Goal: Information Seeking & Learning: Learn about a topic

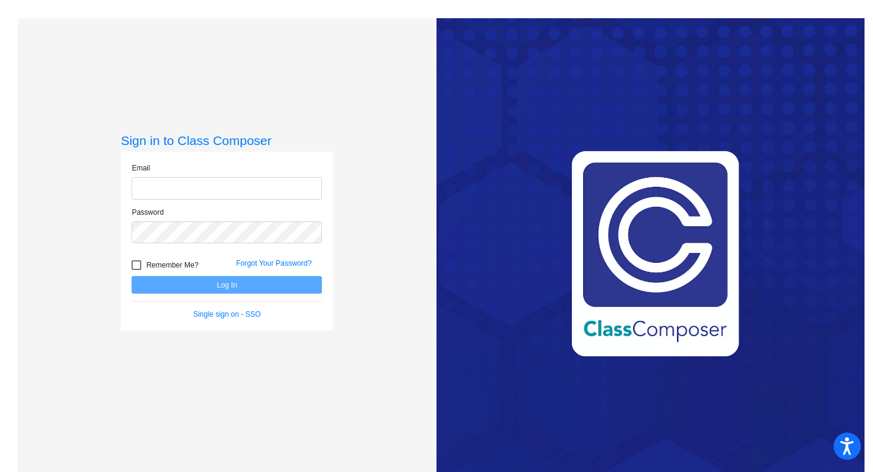
click at [295, 187] on input "email" at bounding box center [227, 188] width 190 height 22
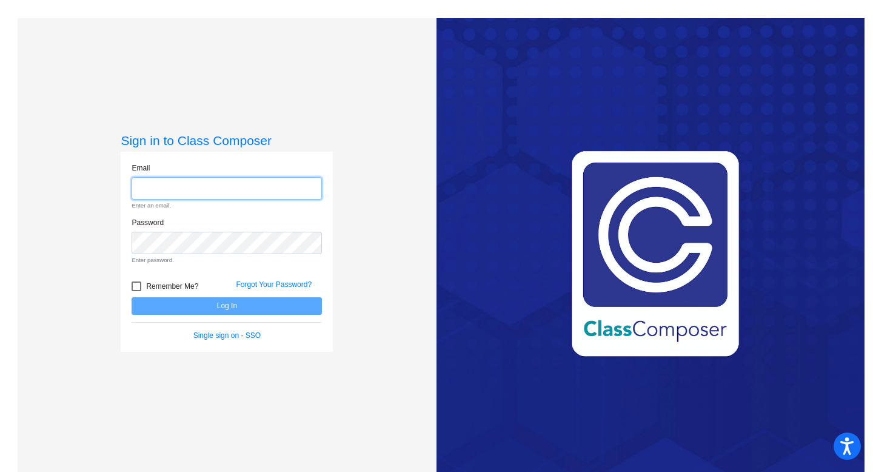
type input "[EMAIL_ADDRESS][DOMAIN_NAME]"
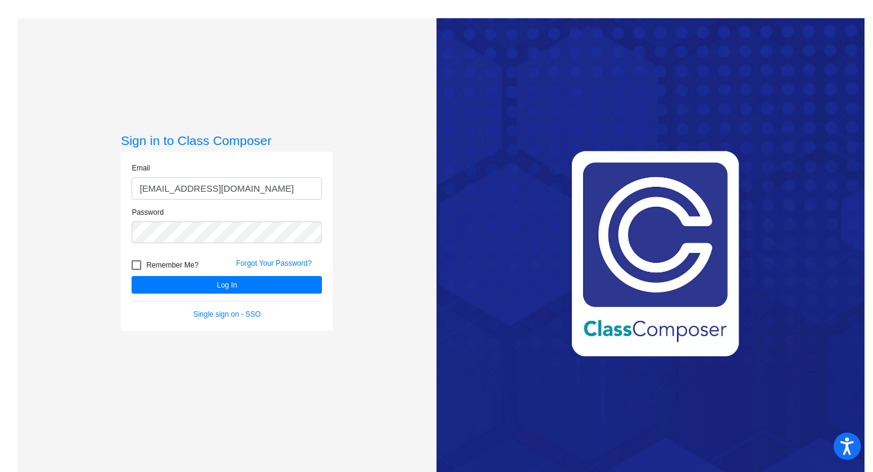
click at [179, 256] on div "Remember Me? Forgot Your Password?" at bounding box center [226, 262] width 208 height 25
click at [179, 262] on span "Remember Me?" at bounding box center [172, 265] width 52 height 15
click at [136, 270] on input "Remember Me?" at bounding box center [136, 270] width 1 height 1
checkbox input "true"
click at [185, 287] on button "Log In" at bounding box center [227, 285] width 190 height 18
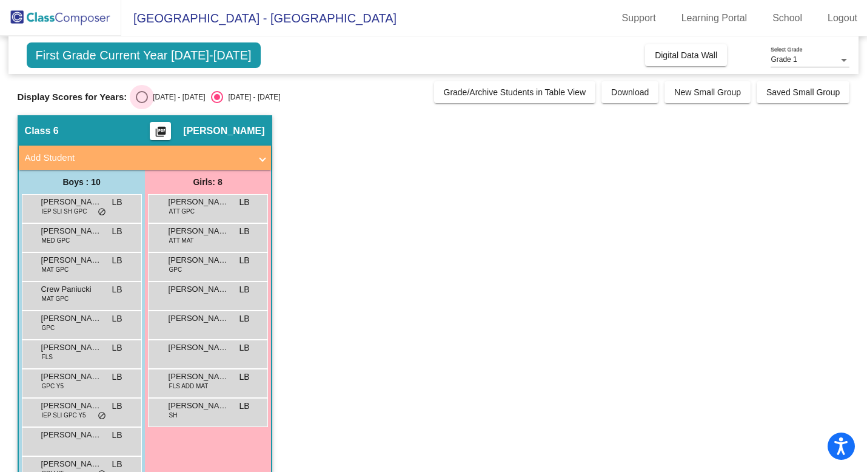
click at [156, 100] on div "[DATE] - [DATE]" at bounding box center [176, 97] width 57 height 11
click at [142, 103] on input "[DATE] - [DATE]" at bounding box center [141, 103] width 1 height 1
radio input "true"
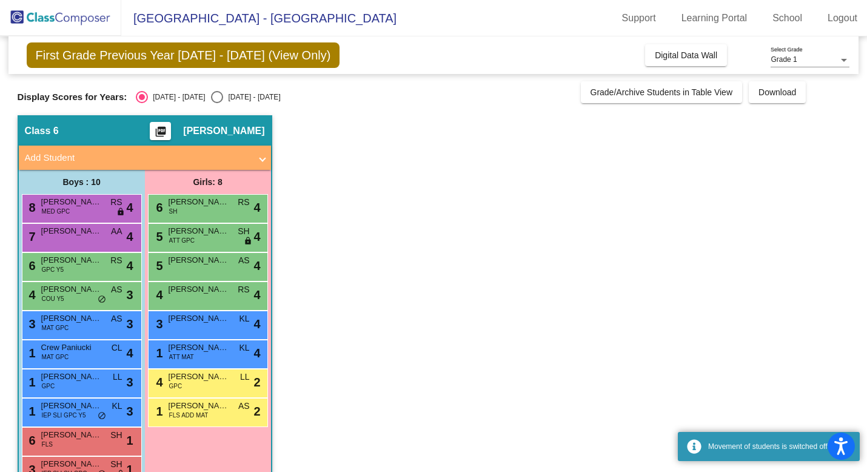
scroll to position [33, 0]
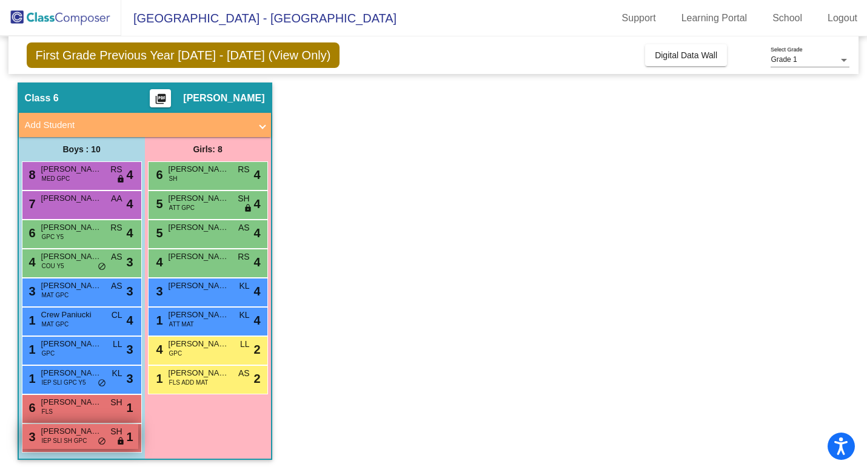
click at [83, 438] on span "IEP SLI SH GPC" at bounding box center [64, 440] width 45 height 9
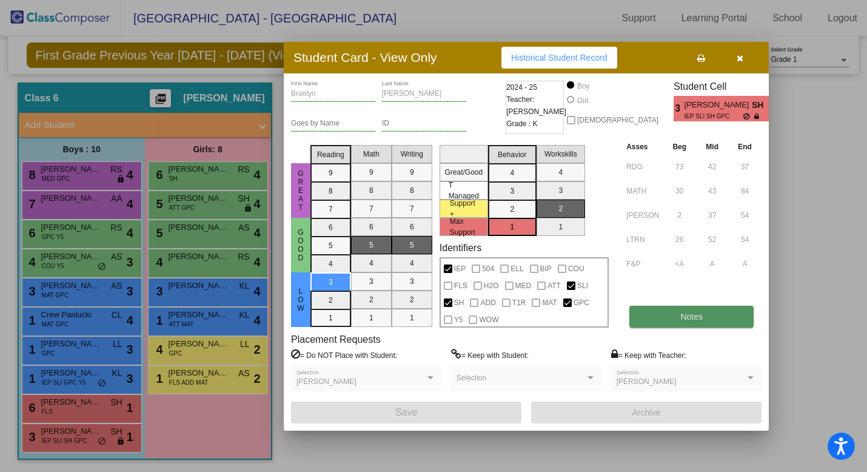
click at [680, 320] on span "Notes" at bounding box center [691, 317] width 22 height 10
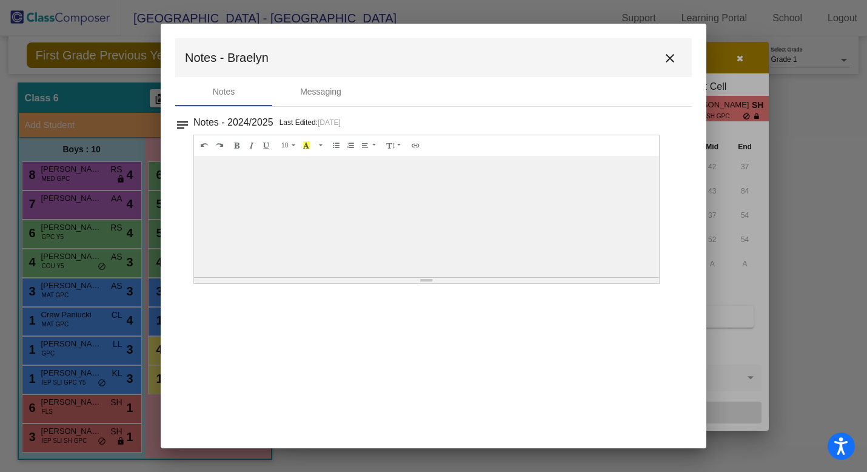
click at [669, 56] on mat-icon "close" at bounding box center [669, 58] width 15 height 15
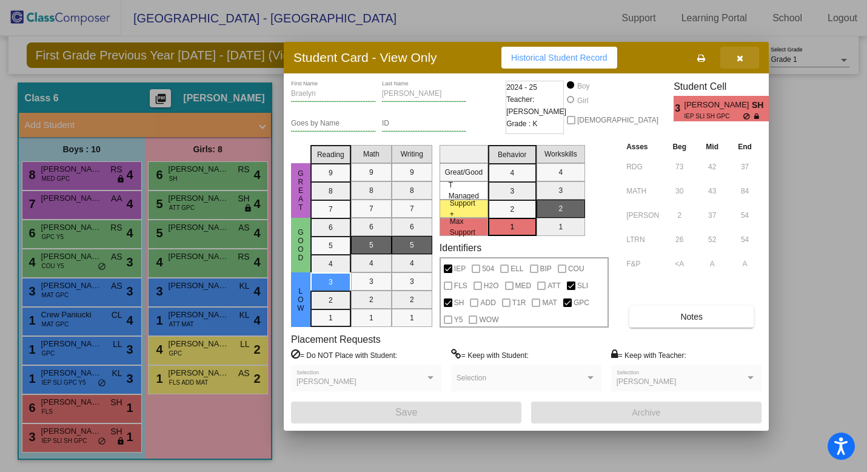
click at [741, 55] on icon "button" at bounding box center [739, 58] width 7 height 8
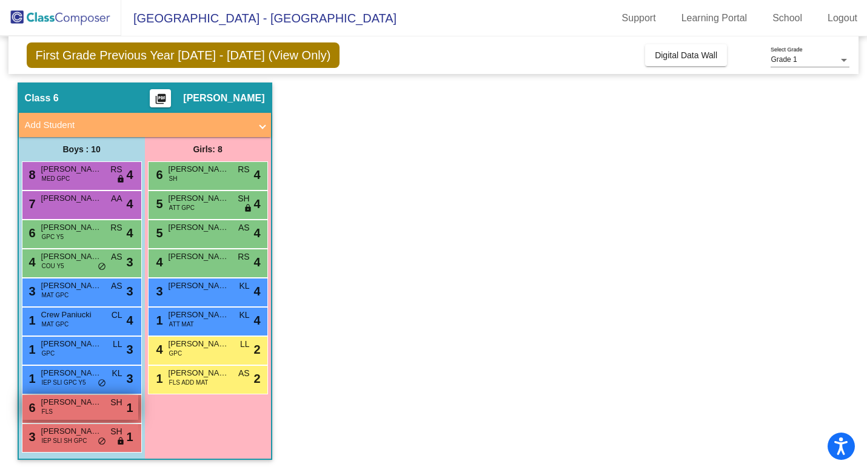
click at [90, 403] on span "[PERSON_NAME]" at bounding box center [71, 402] width 61 height 12
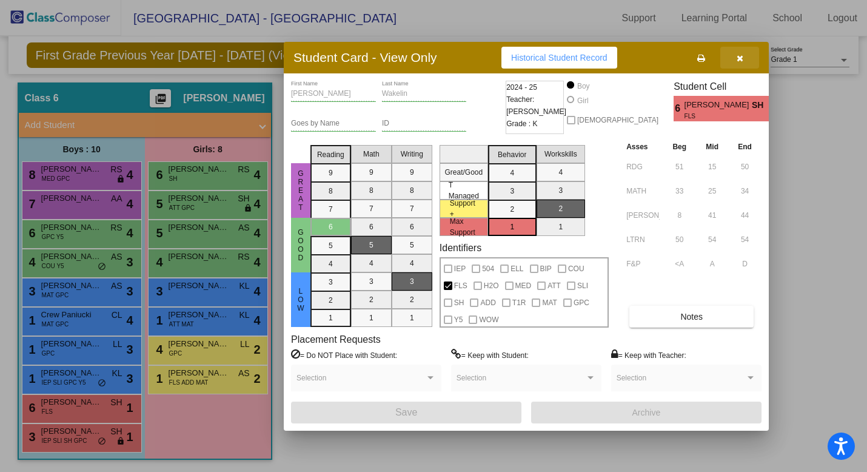
click at [742, 56] on icon "button" at bounding box center [739, 58] width 7 height 8
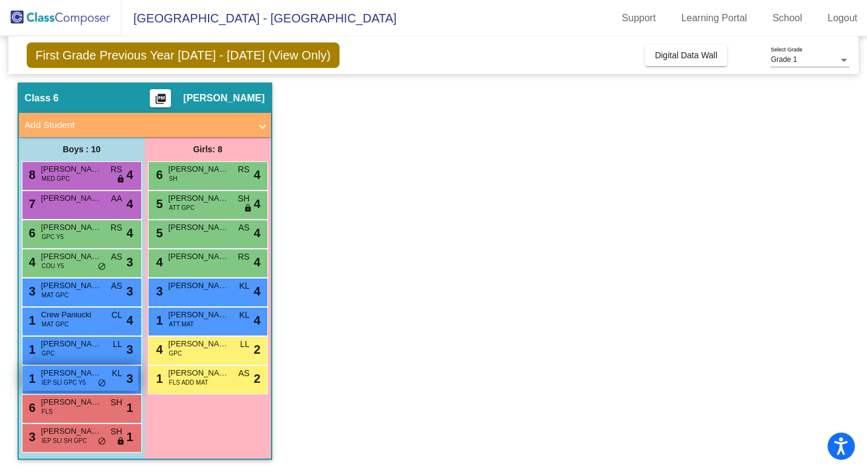
click at [68, 387] on div "1 [PERSON_NAME] IEP SLI GPC Y5 KL lock do_not_disturb_alt 3" at bounding box center [80, 377] width 116 height 25
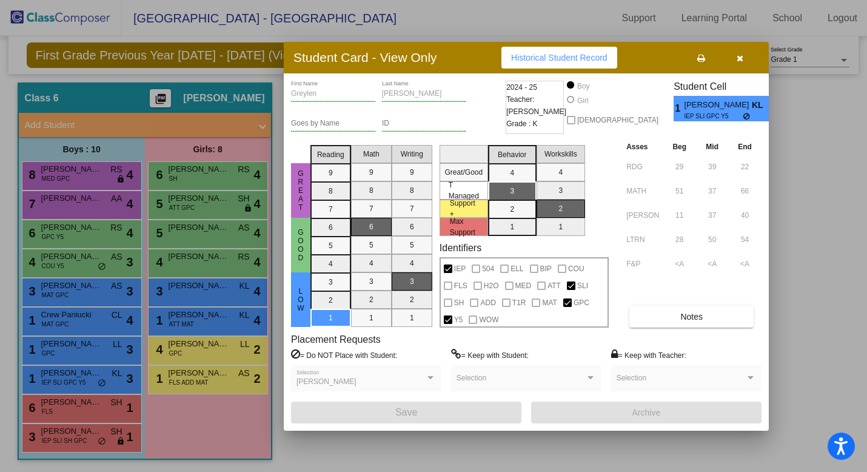
click at [750, 56] on button "button" at bounding box center [739, 58] width 39 height 22
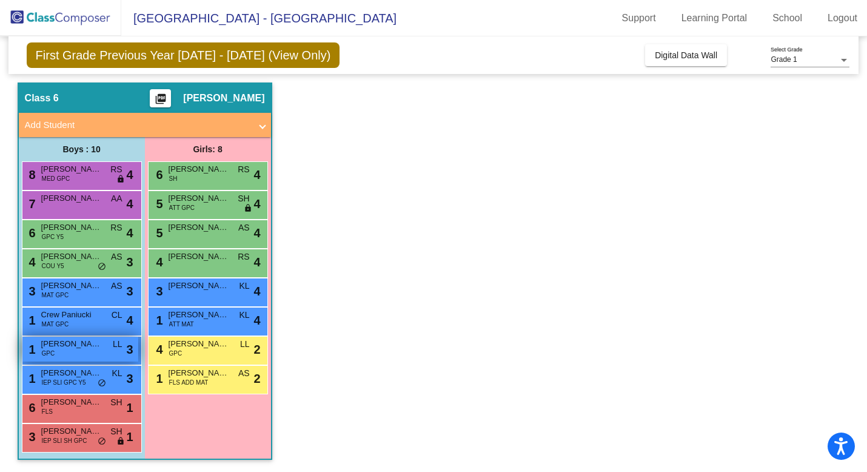
click at [82, 342] on span "[PERSON_NAME]" at bounding box center [71, 344] width 61 height 12
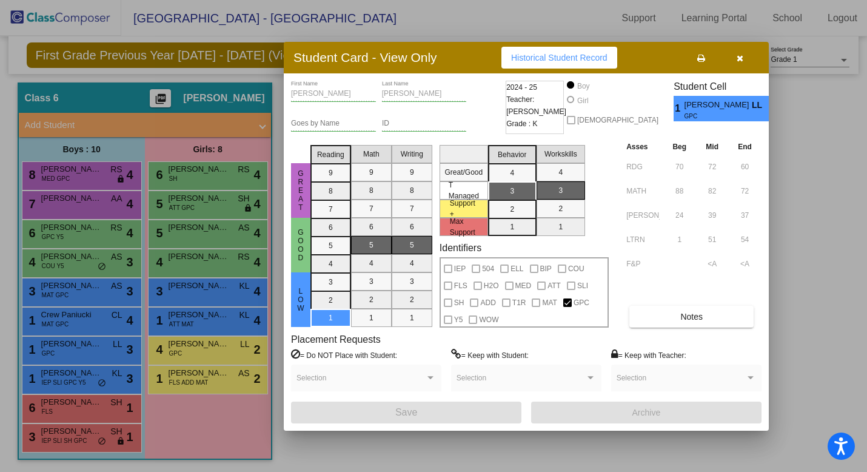
click at [742, 58] on icon "button" at bounding box center [739, 58] width 7 height 8
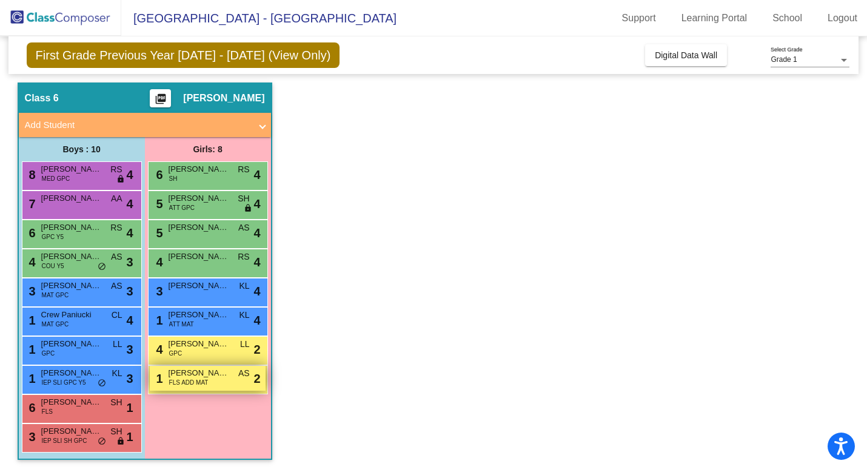
click at [224, 380] on div "1 [PERSON_NAME] FLS ADD MAT AS lock do_not_disturb_alt 2" at bounding box center [208, 377] width 116 height 25
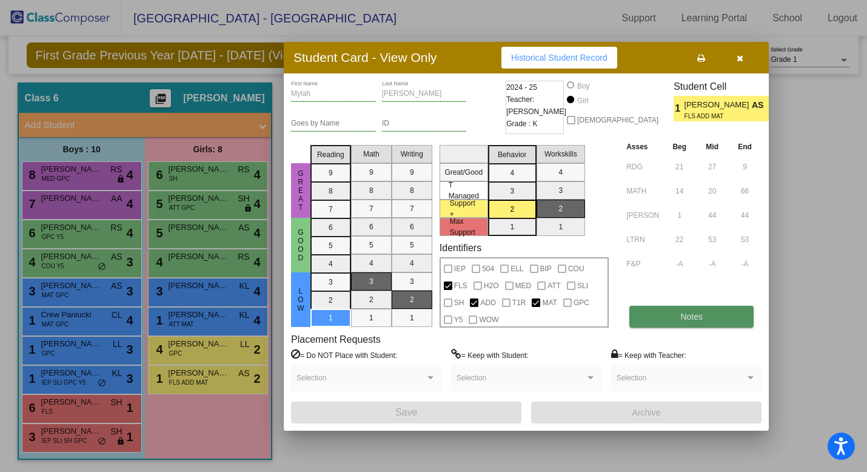
click at [662, 310] on button "Notes" at bounding box center [691, 316] width 124 height 22
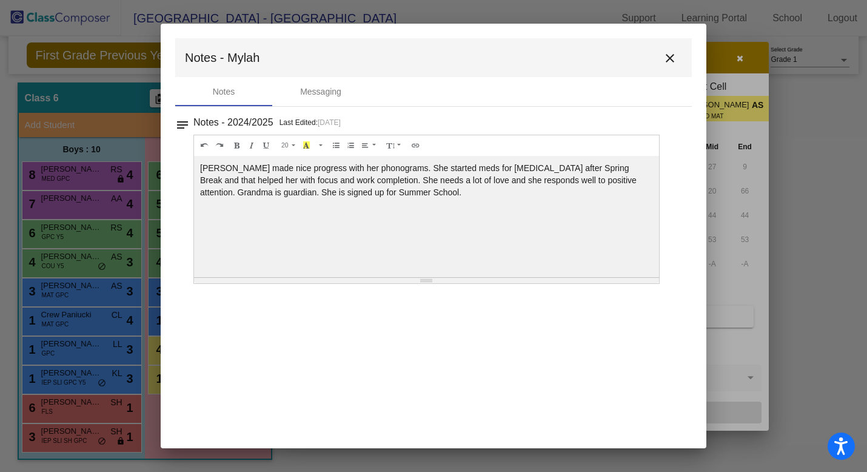
click at [673, 65] on mat-icon "close" at bounding box center [669, 58] width 15 height 15
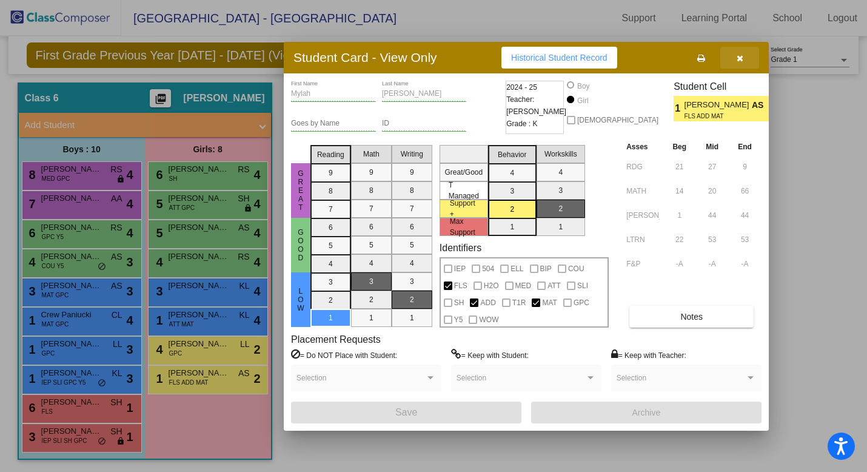
click at [739, 56] on icon "button" at bounding box center [739, 58] width 7 height 8
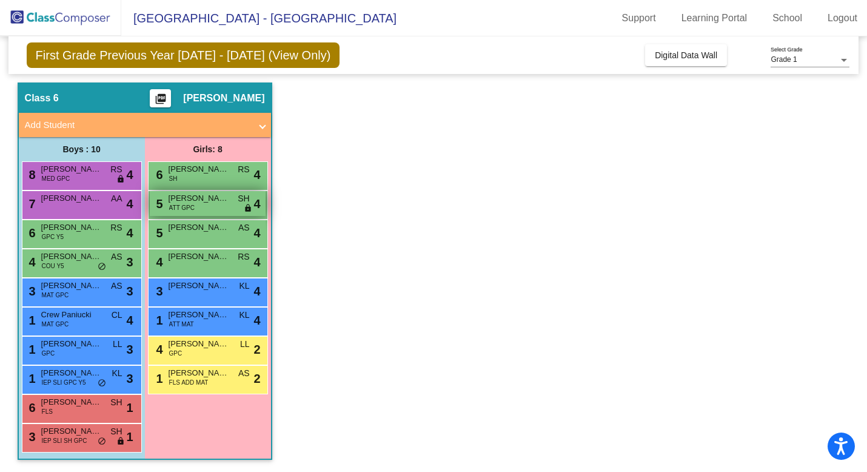
click at [241, 211] on div "5 [PERSON_NAME] ATT GPC SH lock do_not_disturb_alt 4" at bounding box center [208, 203] width 116 height 25
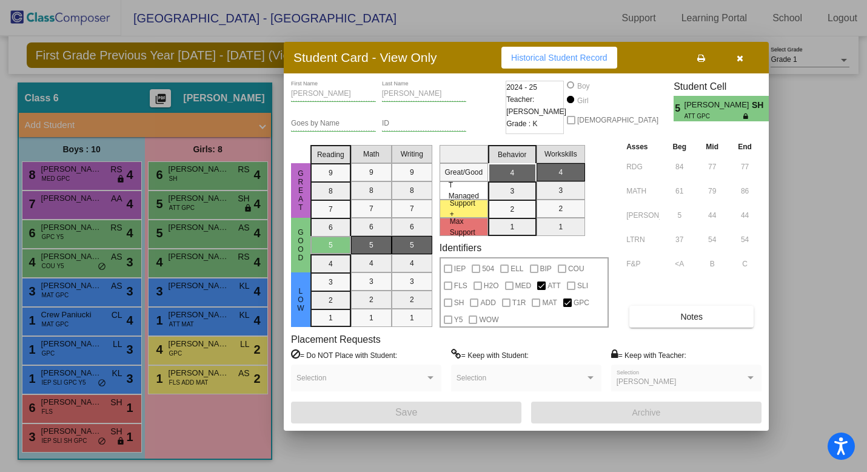
click at [744, 61] on button "button" at bounding box center [739, 58] width 39 height 22
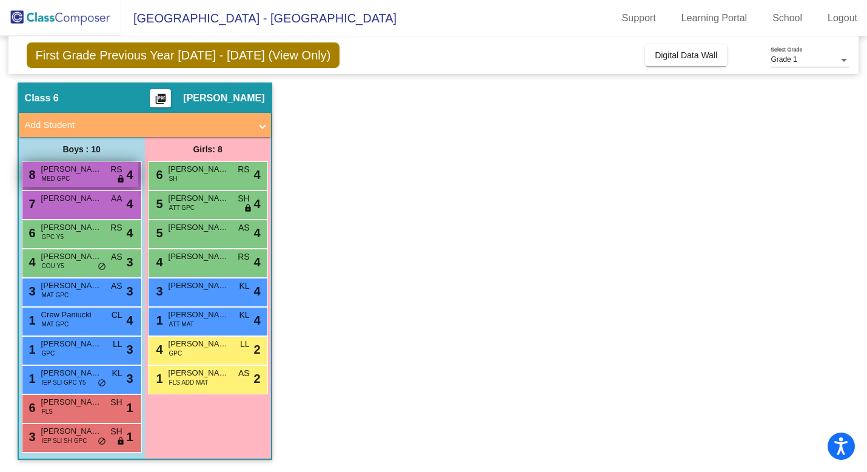
click at [86, 182] on div "8 Carter Long MED GPC RS lock do_not_disturb_alt 4" at bounding box center [80, 174] width 116 height 25
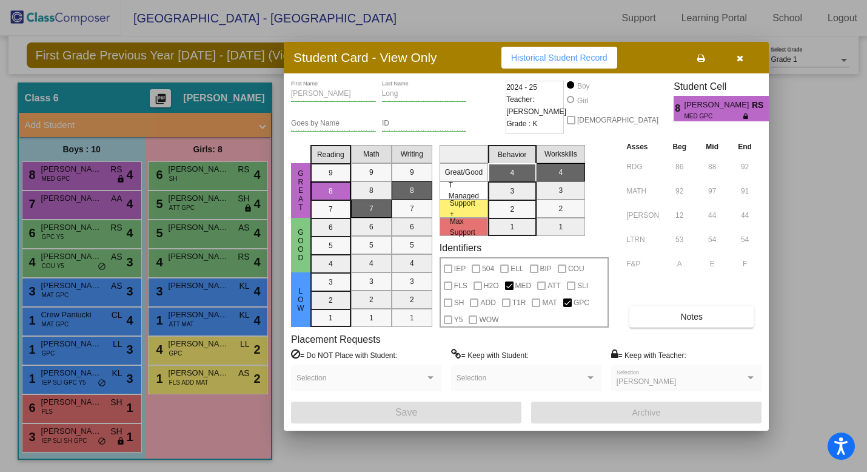
click at [743, 57] on button "button" at bounding box center [739, 58] width 39 height 22
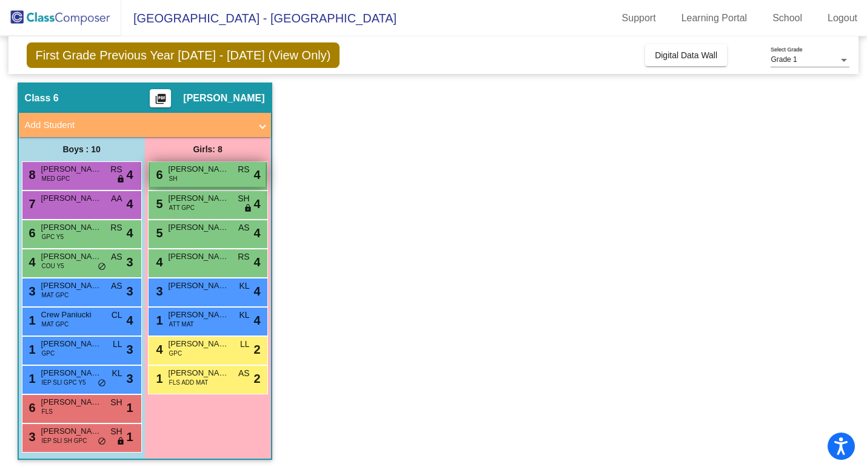
click at [212, 181] on div "6 [PERSON_NAME] SH RS lock do_not_disturb_alt 4" at bounding box center [208, 174] width 116 height 25
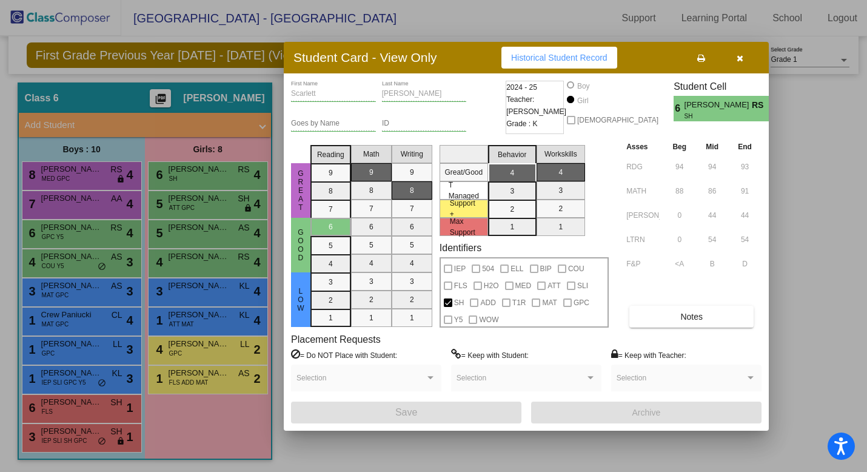
click at [739, 63] on button "button" at bounding box center [739, 58] width 39 height 22
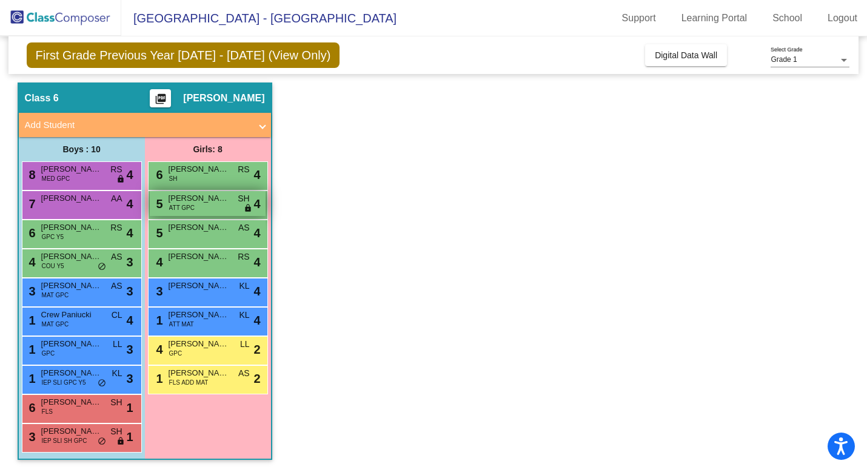
click at [200, 212] on div "5 [PERSON_NAME] ATT GPC SH lock do_not_disturb_alt 4" at bounding box center [208, 203] width 116 height 25
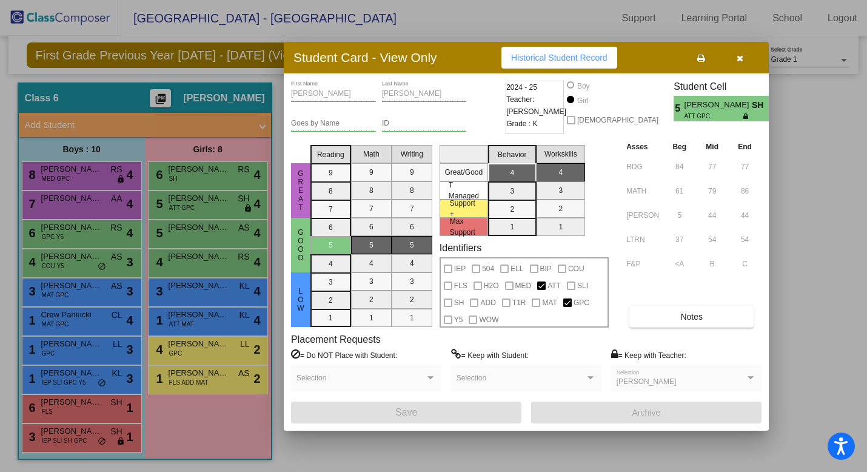
click at [744, 58] on button "button" at bounding box center [739, 58] width 39 height 22
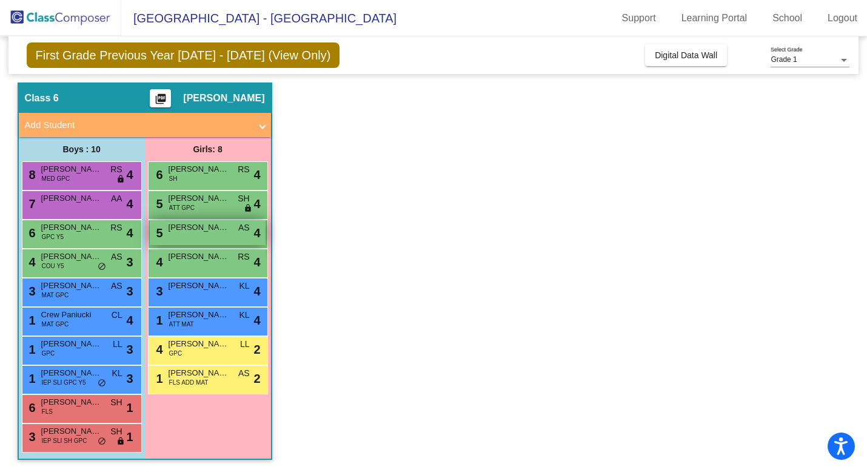
click at [227, 228] on span "[PERSON_NAME]" at bounding box center [198, 227] width 61 height 12
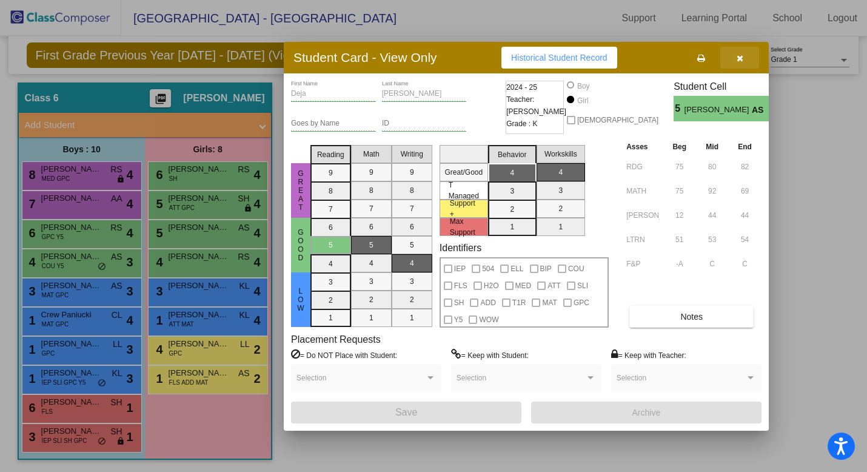
click at [741, 60] on icon "button" at bounding box center [739, 58] width 7 height 8
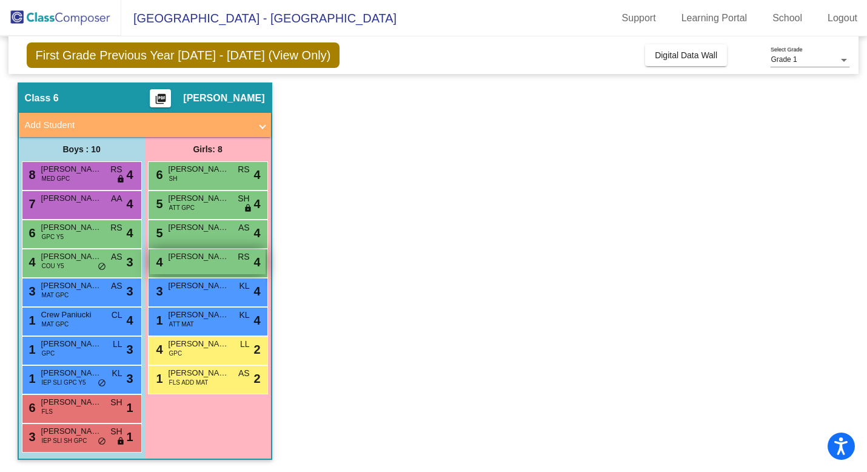
click at [169, 261] on span "[PERSON_NAME]" at bounding box center [198, 256] width 61 height 12
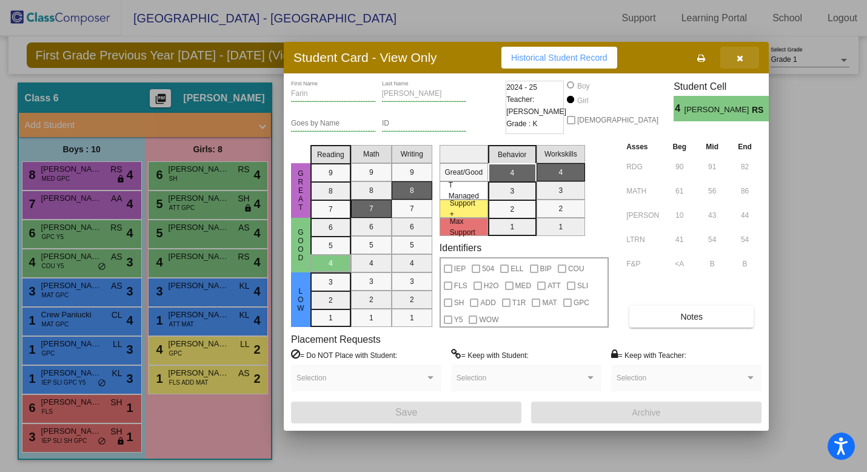
click at [742, 50] on button "button" at bounding box center [739, 58] width 39 height 22
